Goal: Task Accomplishment & Management: Manage account settings

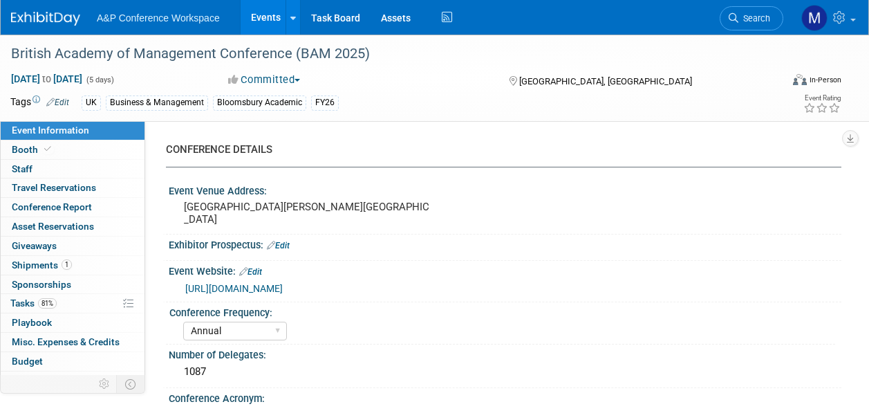
select select "Annual"
select select "Level 2"
select select "In-Person Booth"
select select "Business & Management"
select select "Bloomsbury Academic"
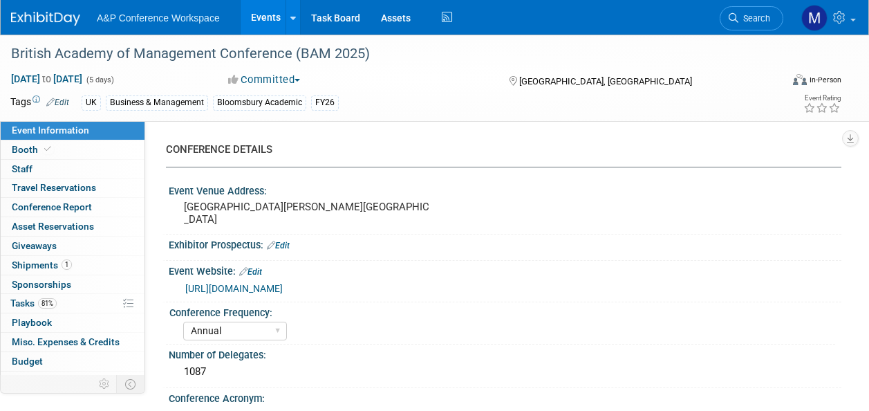
select select "[PERSON_NAME]"
select select "Networking/Commissioning"
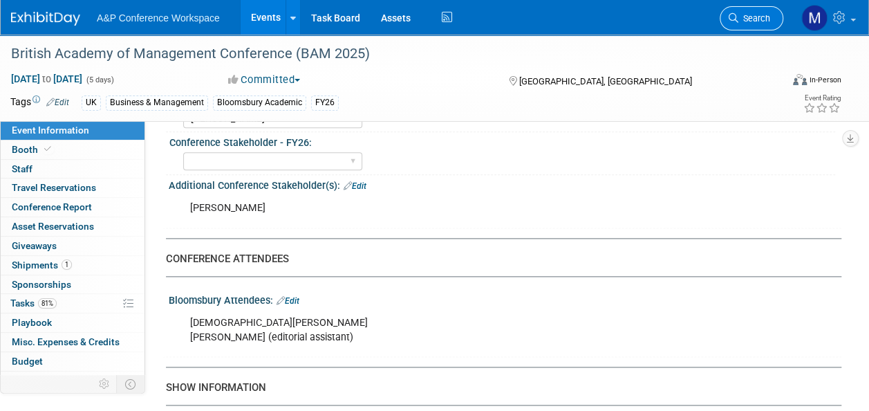
click at [760, 24] on link "Search" at bounding box center [752, 18] width 64 height 24
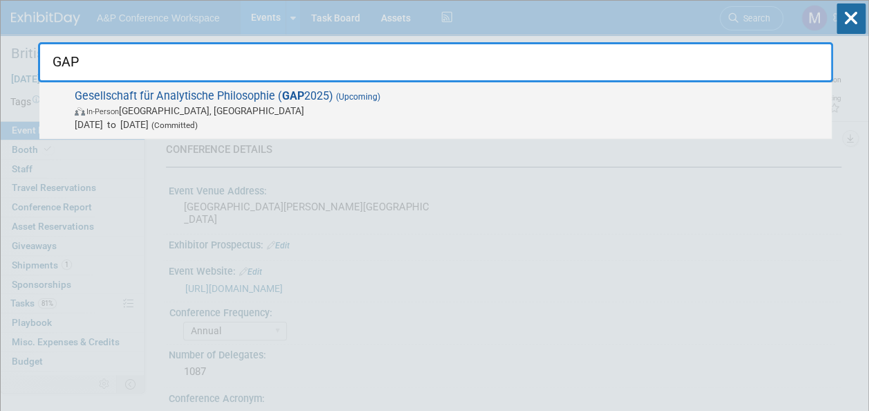
type input "GAP"
click at [277, 101] on span "Gesellschaft für Analytische Philosophie ( GAP 2025) (Upcoming) In-Person [GEOG…" at bounding box center [448, 110] width 754 height 42
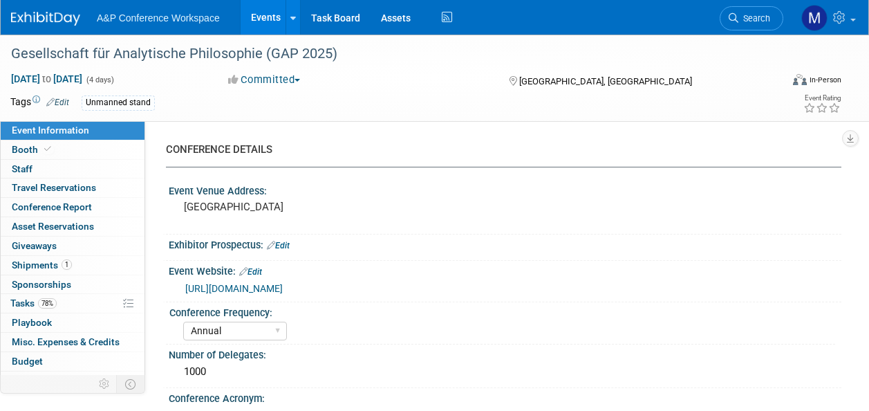
select select "Annual"
select select "Level 3"
select select "Unmanned Display"
select select "Philosophy"
select select "Bloomsbury Academic"
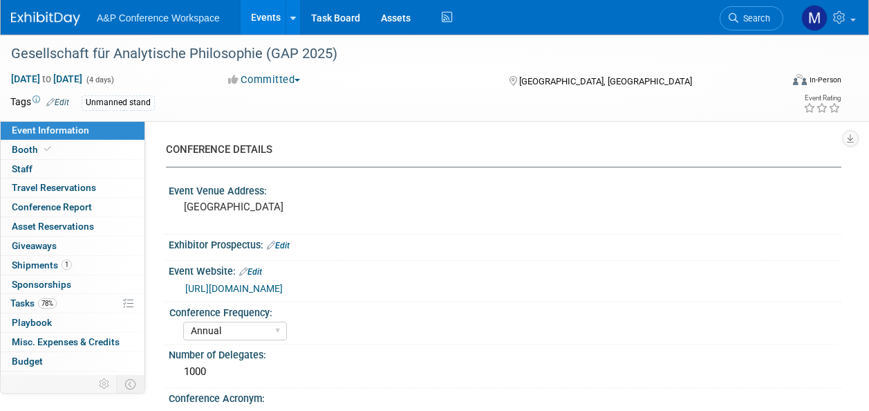
select select "[PERSON_NAME]"
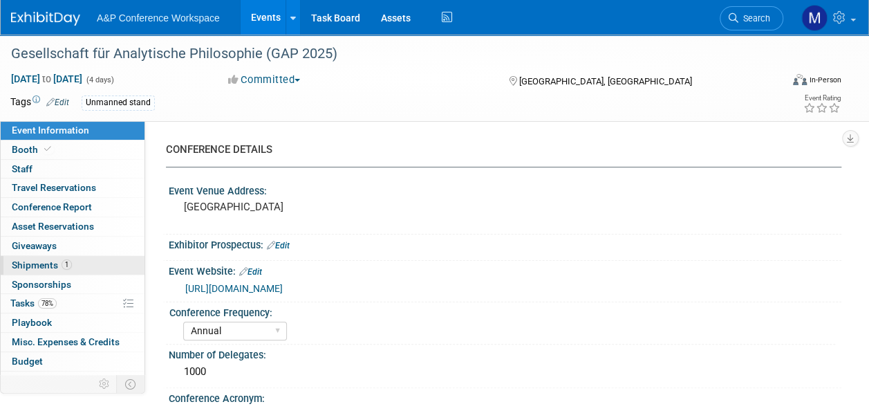
click at [55, 268] on span "Shipments 1" at bounding box center [42, 264] width 60 height 11
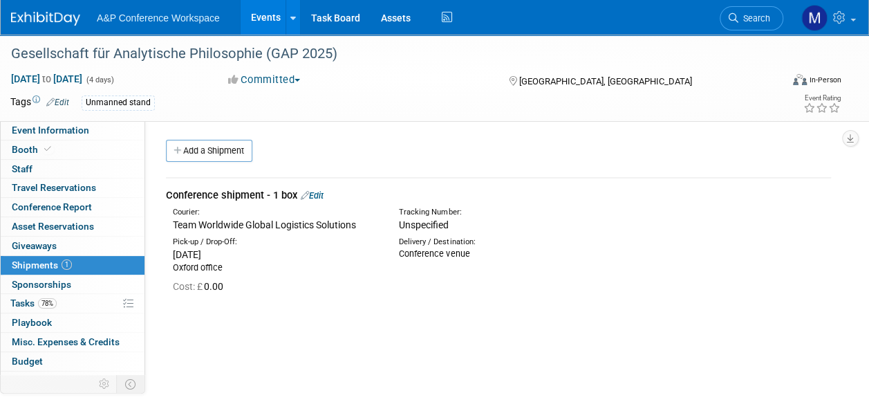
click at [317, 193] on link "Edit" at bounding box center [312, 195] width 23 height 10
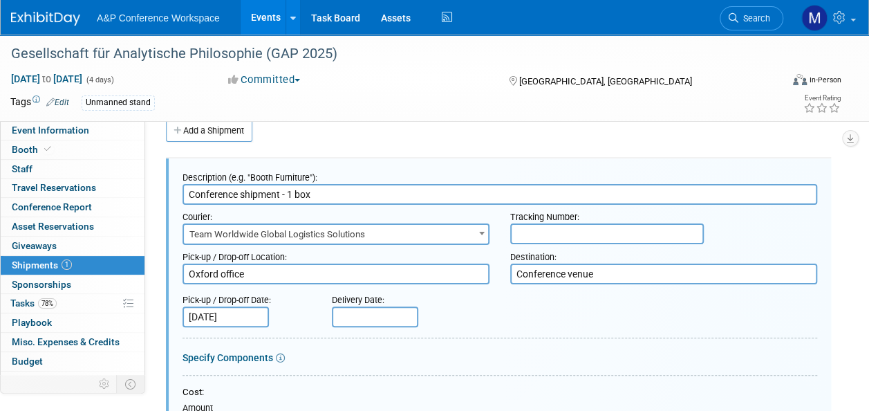
click at [541, 230] on input "text" at bounding box center [607, 233] width 194 height 21
paste input "5628855"
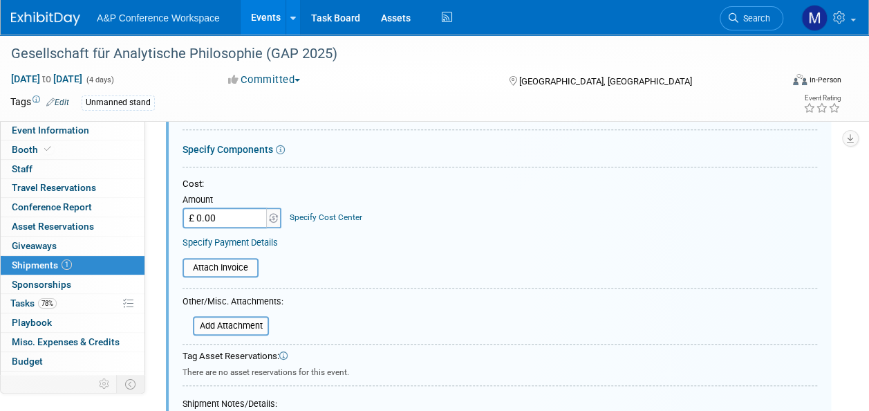
scroll to position [366, 0]
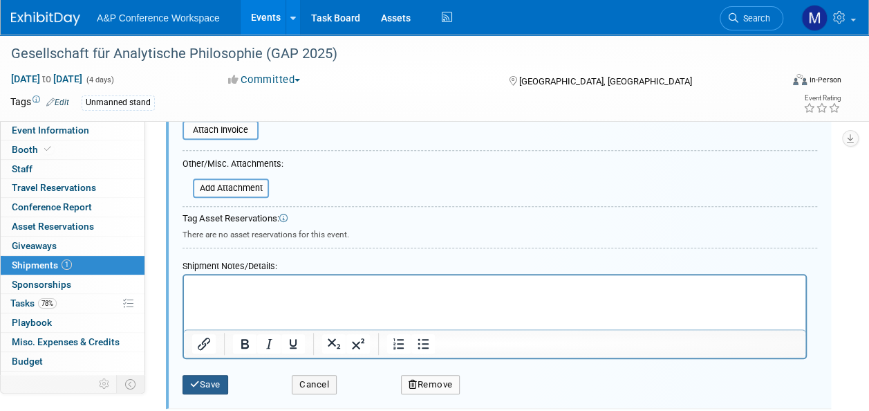
type input "5628855"
click at [216, 379] on button "Save" at bounding box center [206, 384] width 46 height 19
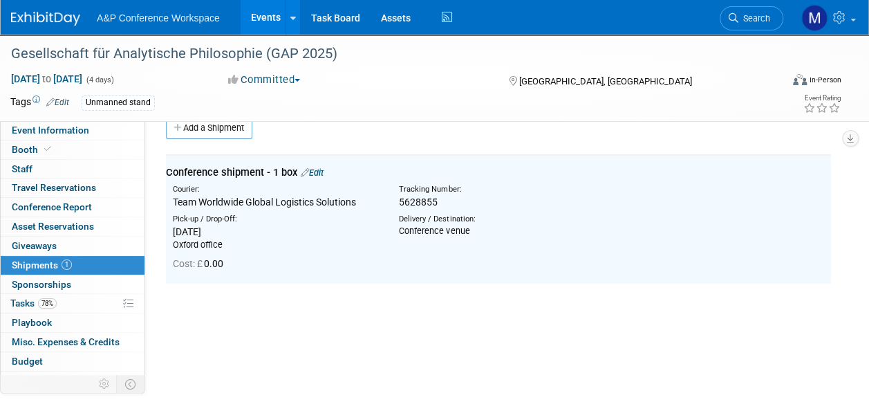
scroll to position [20, 0]
